Goal: Contribute content: Contribute content

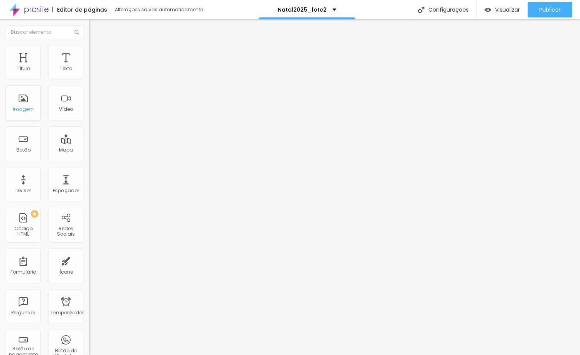
click at [26, 109] on font "Imagem" at bounding box center [23, 109] width 21 height 7
click at [27, 102] on div "Imagem" at bounding box center [23, 103] width 35 height 35
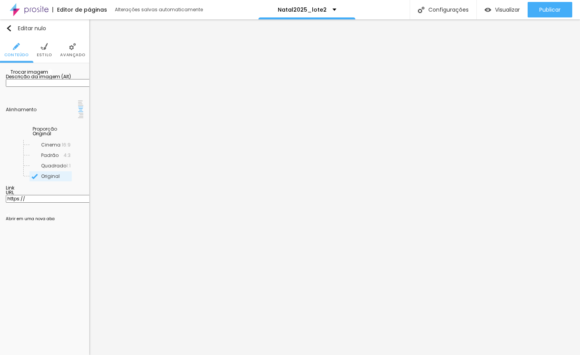
click at [48, 75] on font "Trocar imagem" at bounding box center [29, 72] width 38 height 7
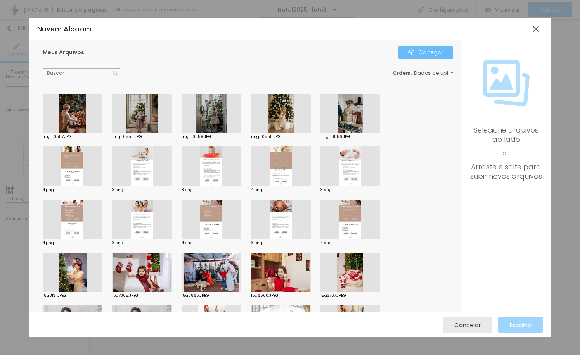
click at [431, 53] on font "Carregar" at bounding box center [430, 52] width 25 height 8
click at [431, 50] on font "Carregar" at bounding box center [430, 52] width 25 height 8
click at [420, 49] on font "Carregar" at bounding box center [430, 52] width 25 height 8
click at [537, 32] on div at bounding box center [536, 29] width 14 height 14
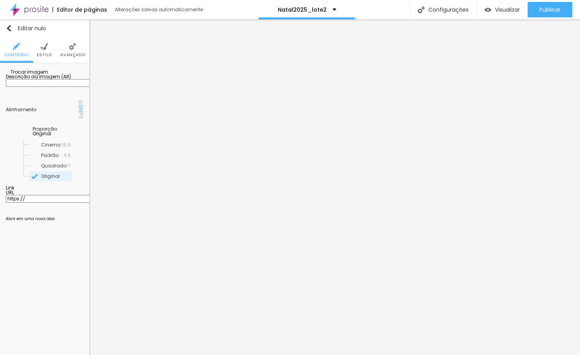
click at [43, 75] on font "Trocar imagem" at bounding box center [29, 72] width 38 height 7
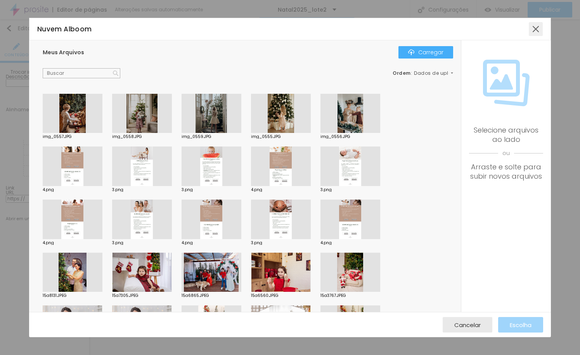
click at [539, 28] on div at bounding box center [536, 29] width 14 height 14
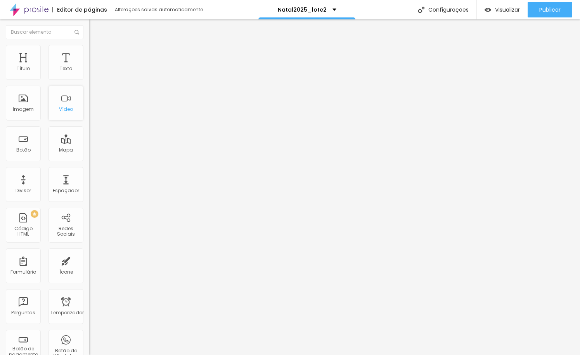
click at [69, 111] on div "Vídeo" at bounding box center [65, 103] width 35 height 35
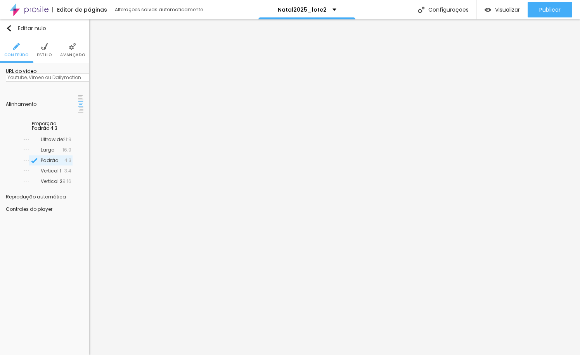
click at [41, 81] on input "text" at bounding box center [52, 78] width 93 height 8
type input "[URL][DOMAIN_NAME]"
click at [54, 81] on input "[URL][DOMAIN_NAME]" at bounding box center [52, 78] width 93 height 8
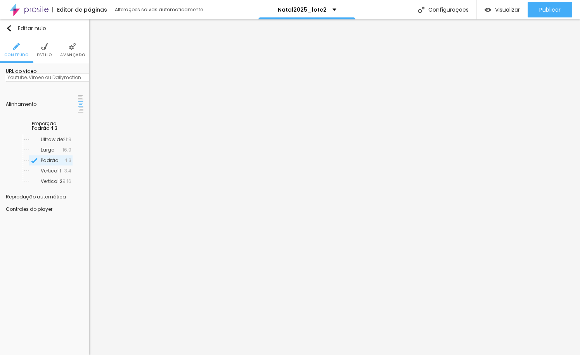
paste input "[URL][DOMAIN_NAME]"
type input "[URL][DOMAIN_NAME]"
click at [502, 6] on font "Visualizar" at bounding box center [507, 10] width 25 height 8
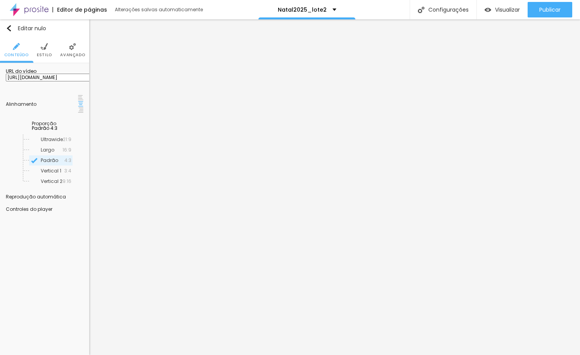
click at [30, 81] on input "[URL][DOMAIN_NAME]" at bounding box center [52, 78] width 93 height 8
click at [28, 81] on input "[URL][DOMAIN_NAME]" at bounding box center [52, 78] width 93 height 8
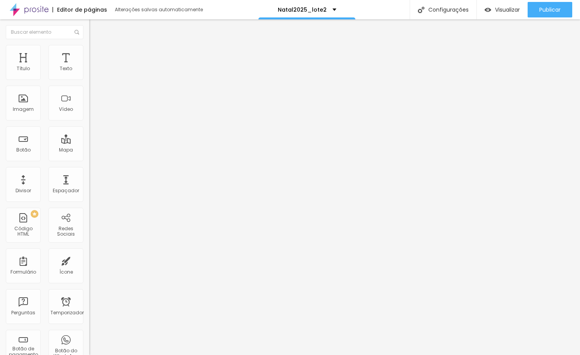
click at [136, 355] on div at bounding box center [290, 360] width 580 height 0
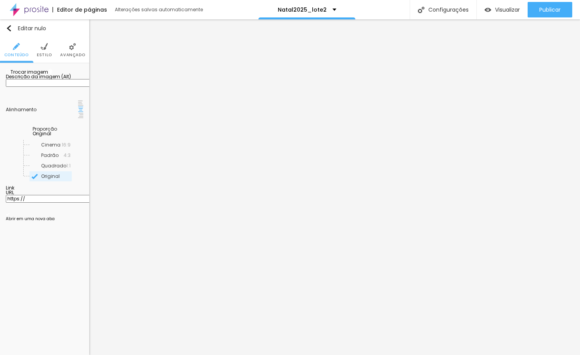
click at [48, 75] on font "Trocar imagem" at bounding box center [29, 72] width 38 height 7
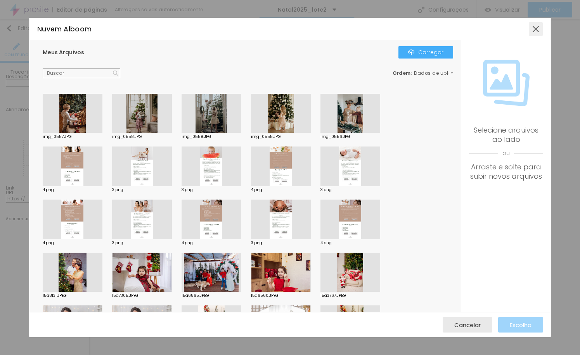
click at [540, 28] on div at bounding box center [536, 29] width 14 height 14
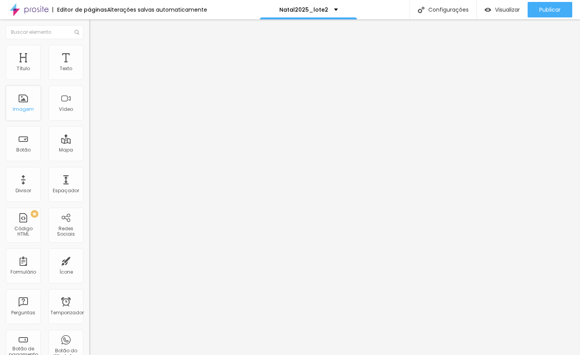
click at [39, 103] on div "Imagem" at bounding box center [23, 103] width 35 height 35
click at [94, 67] on font "Trocar imagem" at bounding box center [113, 63] width 38 height 7
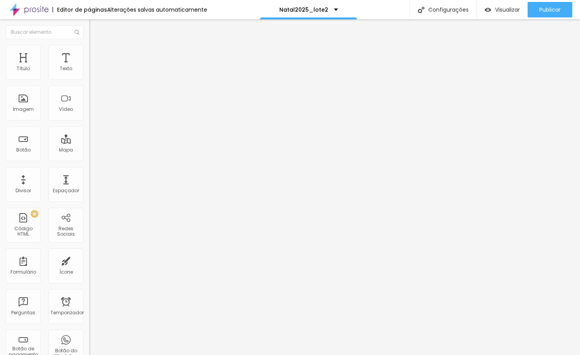
click at [33, 106] on div "Imagem" at bounding box center [23, 103] width 35 height 35
click at [94, 67] on font "Trocar imagem" at bounding box center [113, 63] width 38 height 7
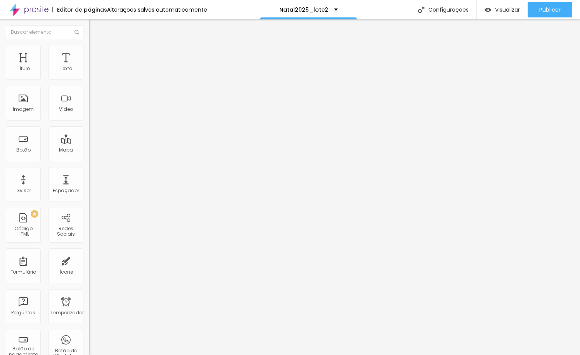
click at [89, 67] on span "Trocar imagem" at bounding box center [110, 63] width 42 height 7
